Goal: Go to known website: Go to known website

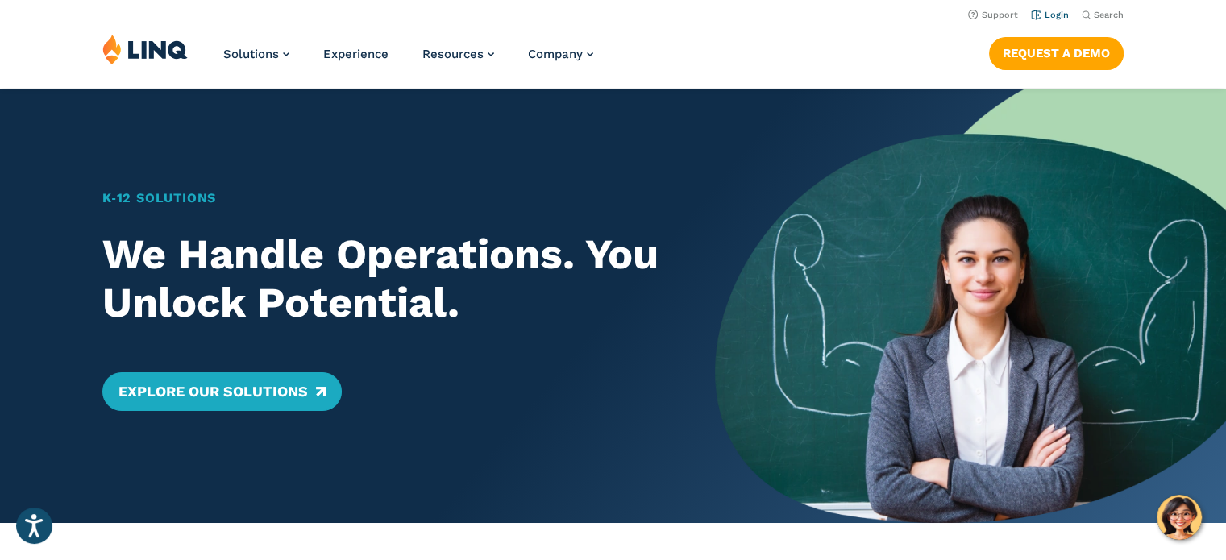
click at [1046, 18] on link "Login" at bounding box center [1050, 15] width 38 height 10
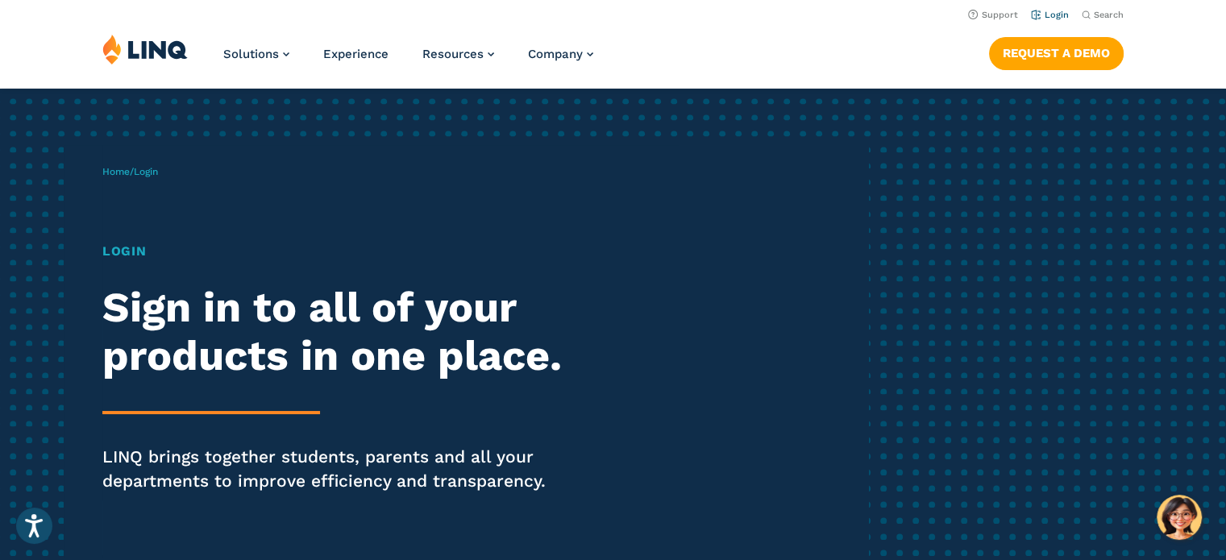
click at [1054, 16] on link "Login" at bounding box center [1050, 15] width 38 height 10
click at [1050, 14] on link "Login" at bounding box center [1050, 15] width 38 height 10
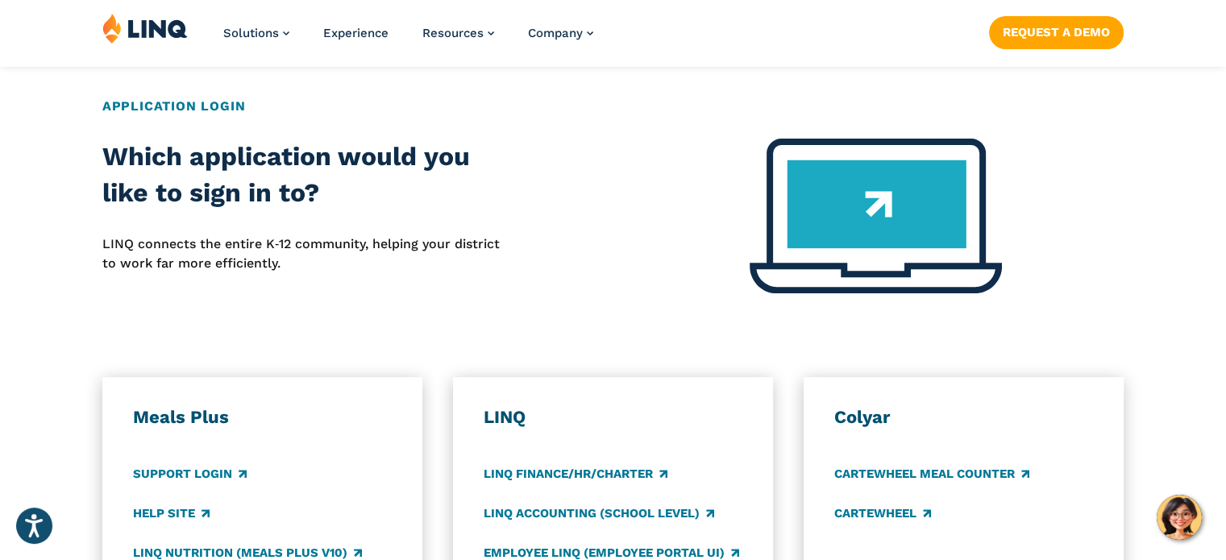
scroll to position [726, 0]
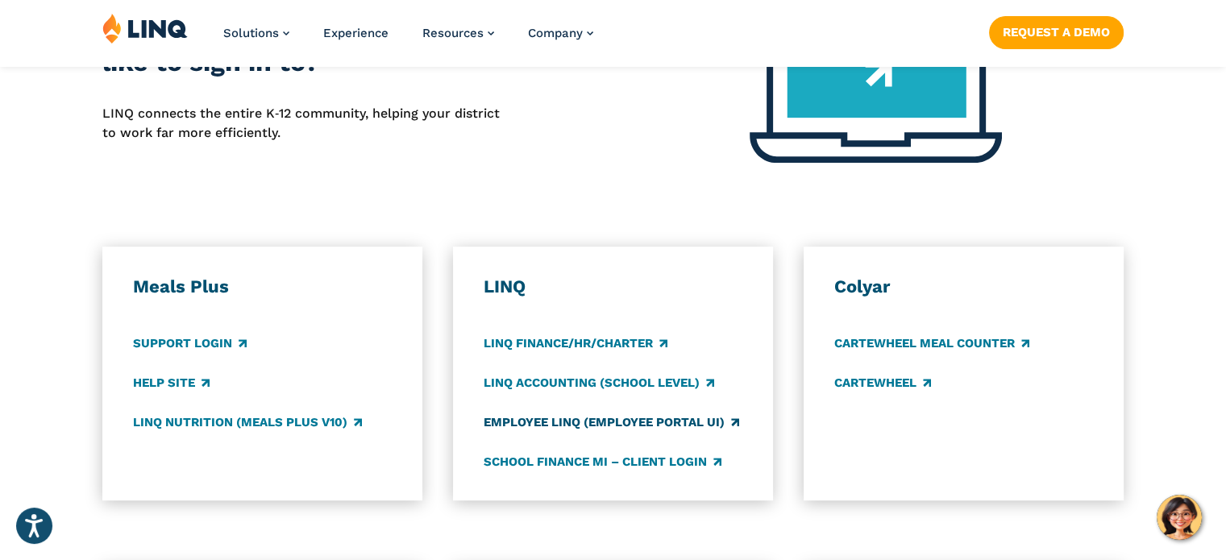
click at [611, 418] on link "Employee LINQ (Employee Portal UI)" at bounding box center [612, 423] width 256 height 18
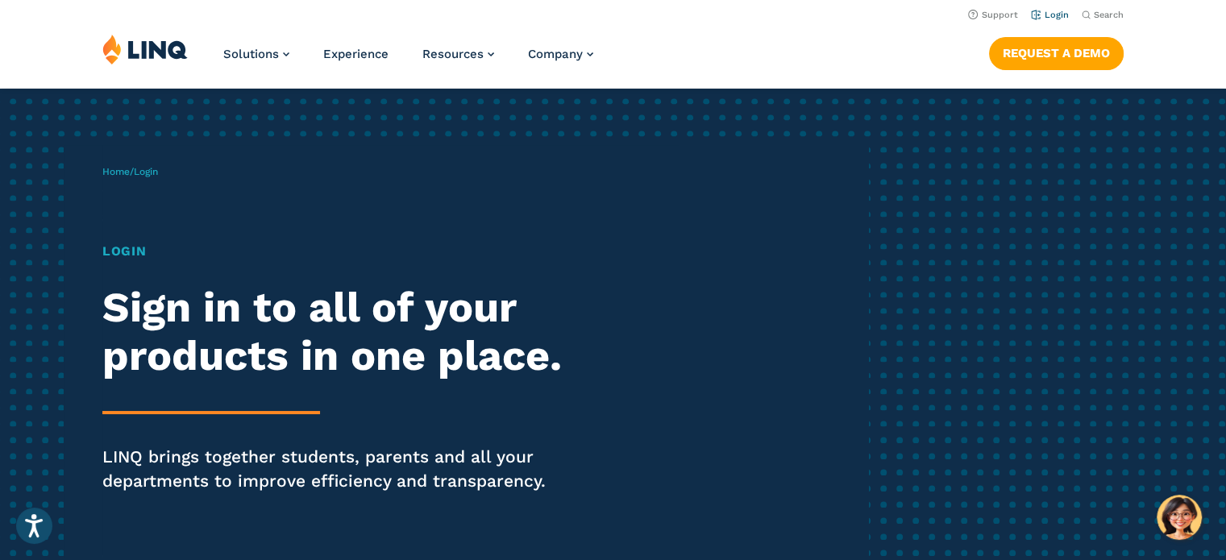
click at [1054, 15] on link "Login" at bounding box center [1050, 15] width 38 height 10
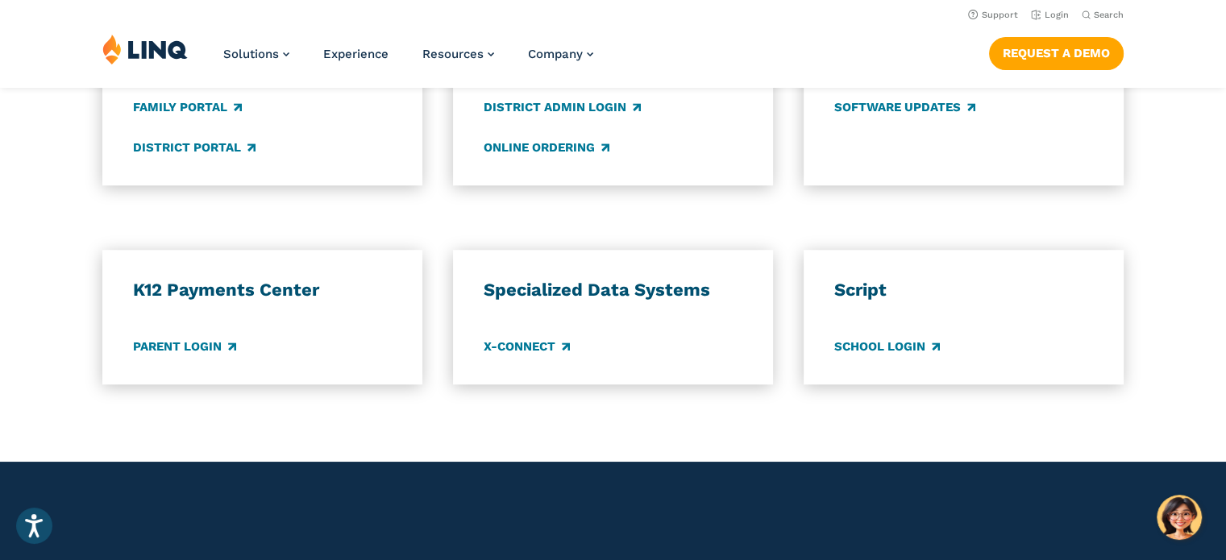
scroll to position [967, 0]
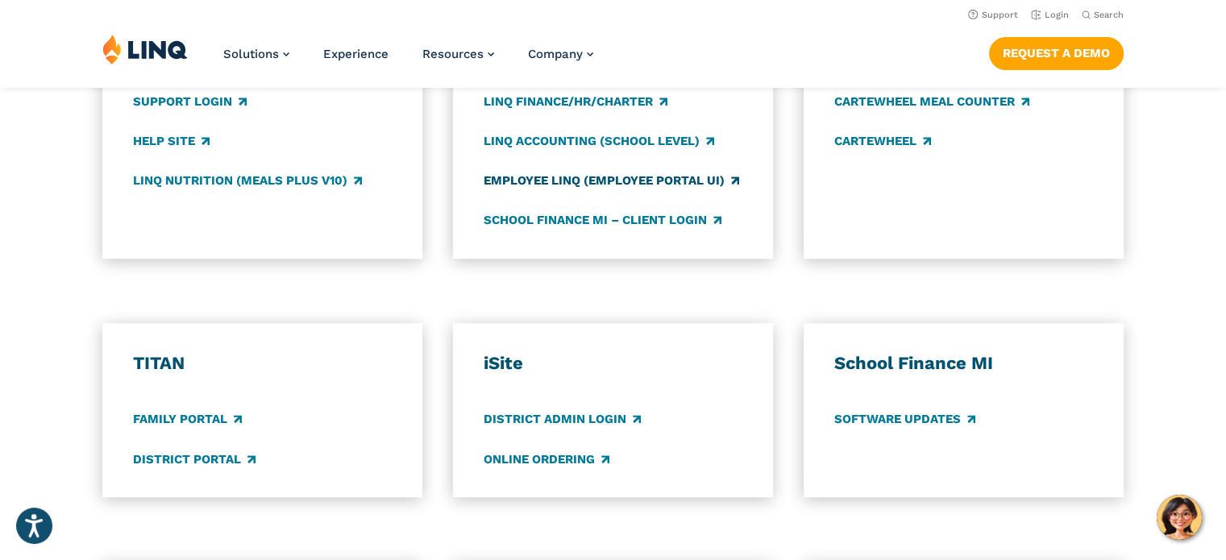
click at [734, 178] on link "Employee LINQ (Employee Portal UI)" at bounding box center [612, 181] width 256 height 18
